Goal: Connect with others: Establish contact or relationships with other users

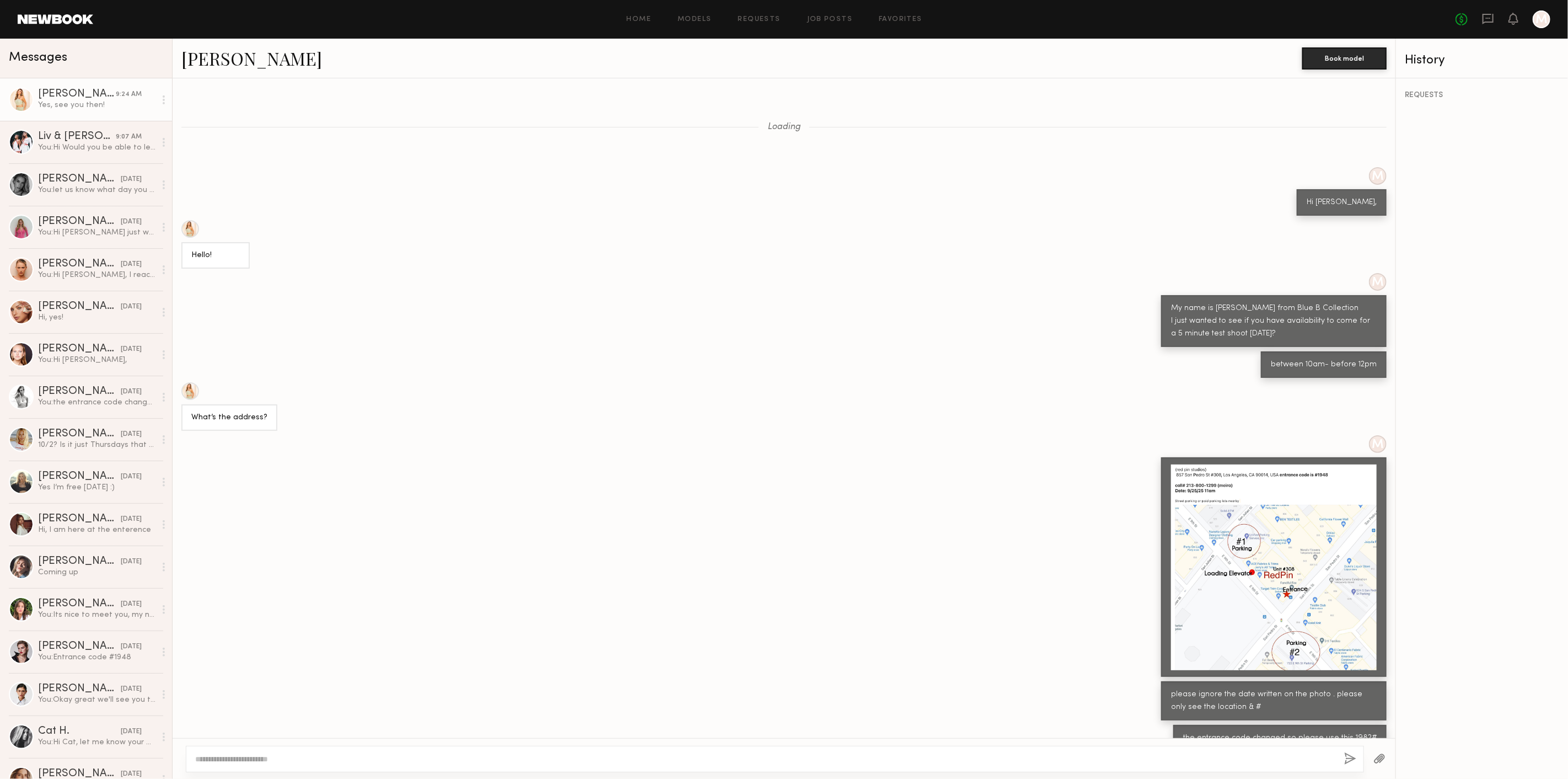
scroll to position [426, 0]
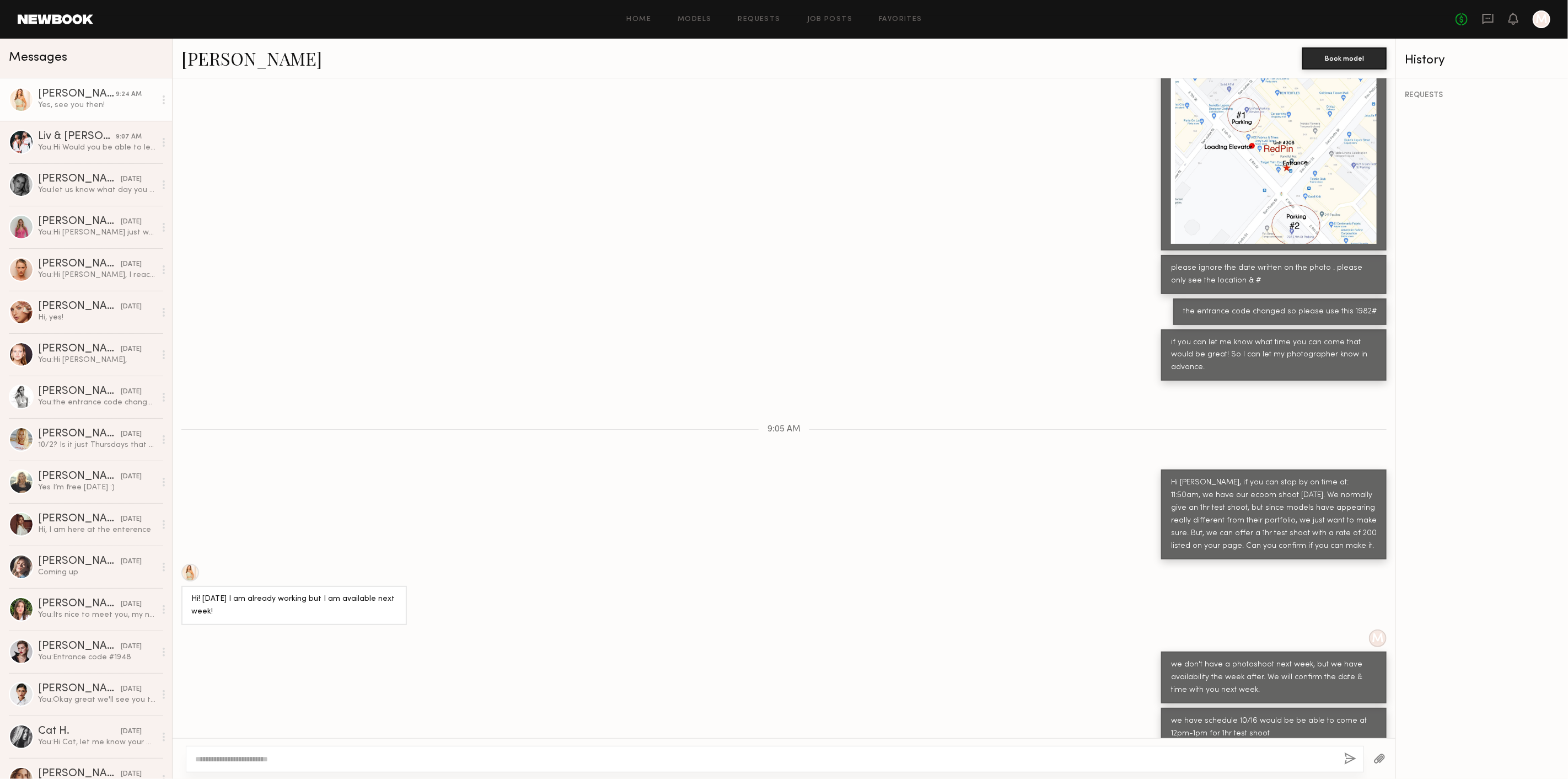
click at [71, 64] on div "Messages" at bounding box center [86, 55] width 154 height 17
click at [222, 66] on link "[PERSON_NAME]" at bounding box center [252, 58] width 141 height 24
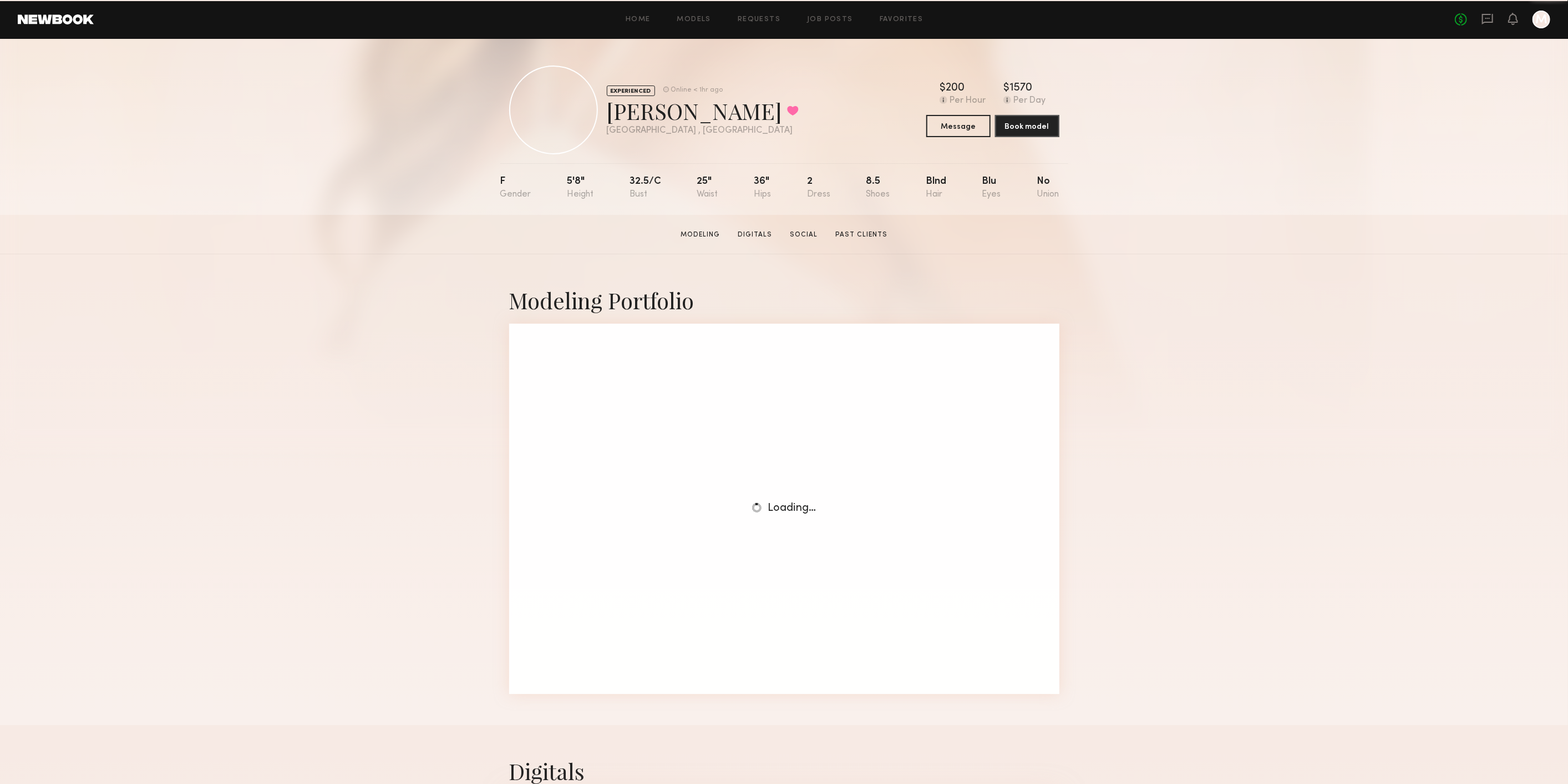
click at [1499, 19] on div "No fees up to $5,000 M" at bounding box center [1502, 19] width 95 height 18
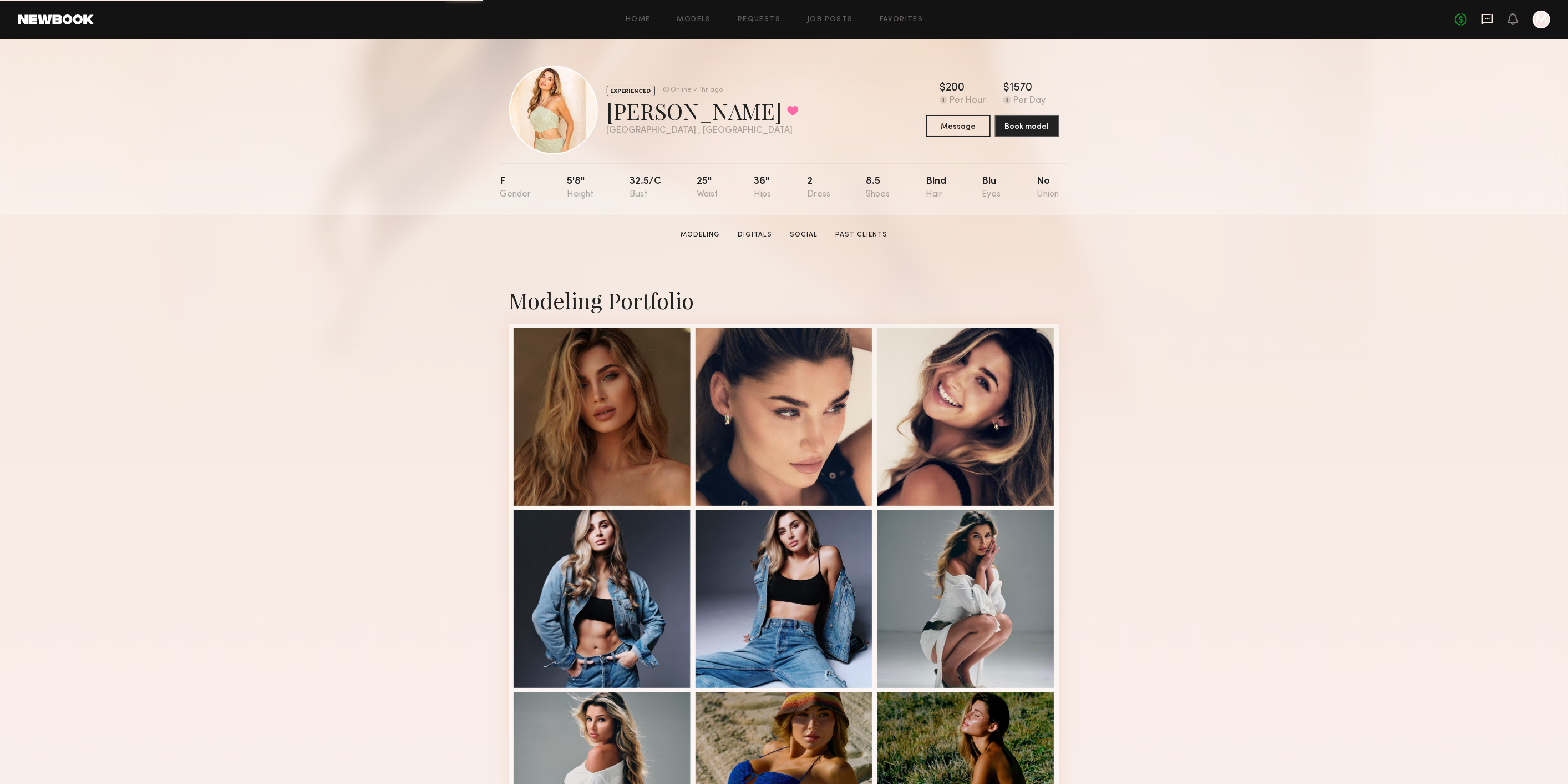
click at [1490, 19] on icon at bounding box center [1488, 19] width 12 height 12
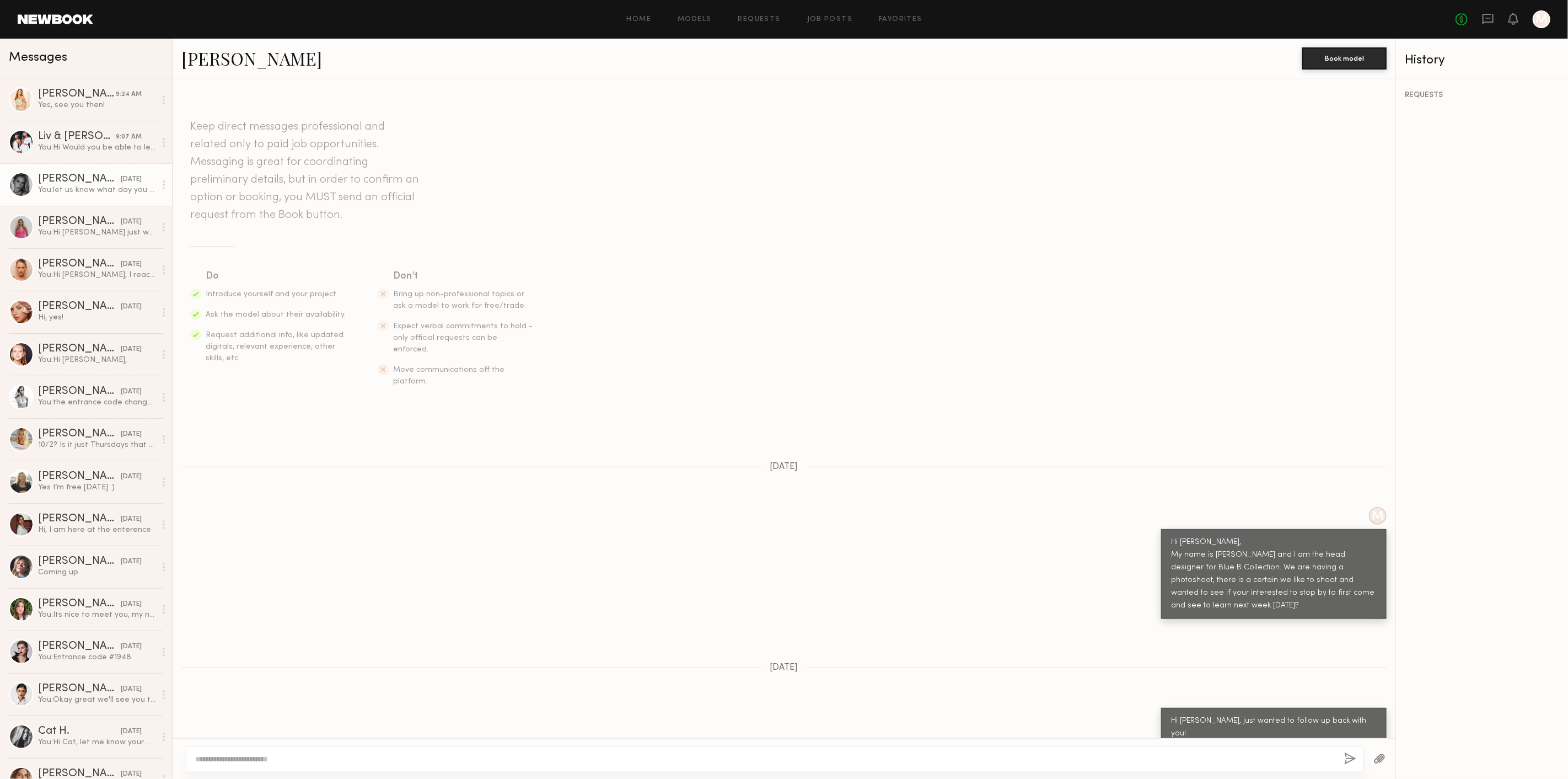
scroll to position [153, 0]
